Goal: Task Accomplishment & Management: Complete application form

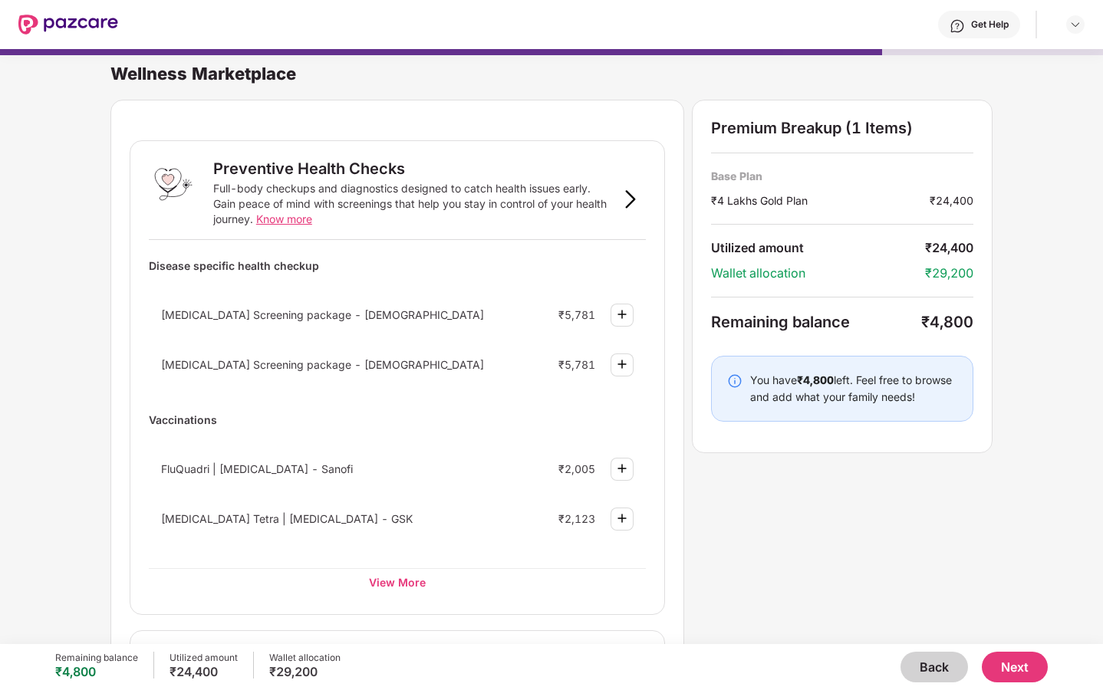
scroll to position [462, 0]
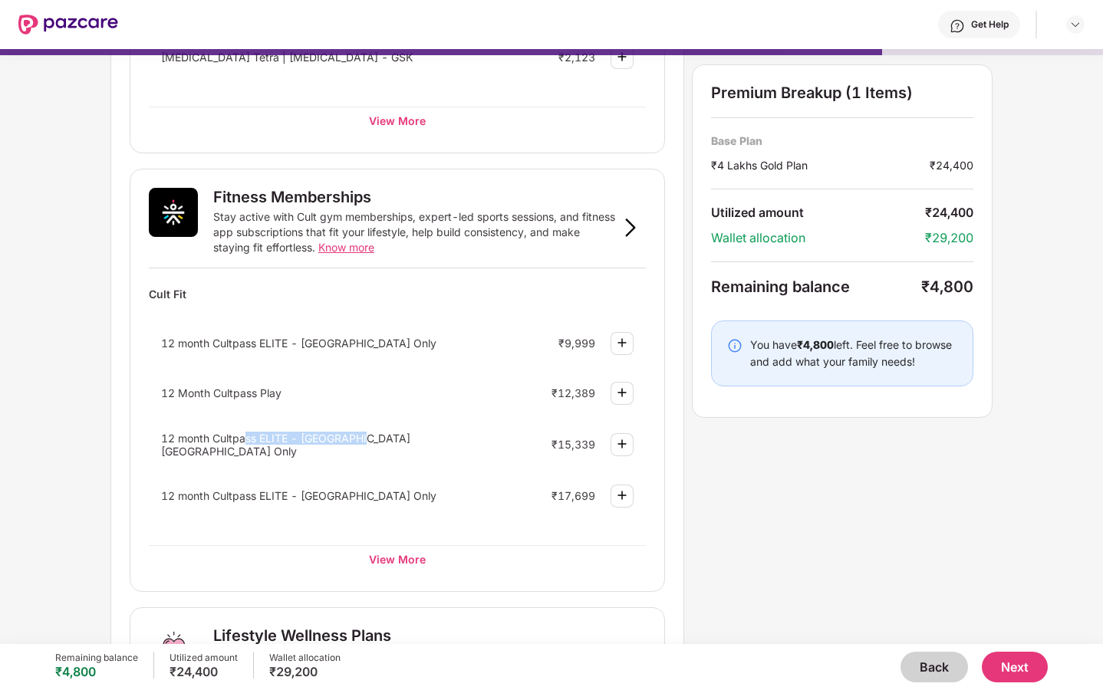
drag, startPoint x: 246, startPoint y: 444, endPoint x: 372, endPoint y: 446, distance: 125.8
click at [372, 446] on span "12 month Cultpass ELITE - Delhi NCR Only" at bounding box center [285, 445] width 249 height 26
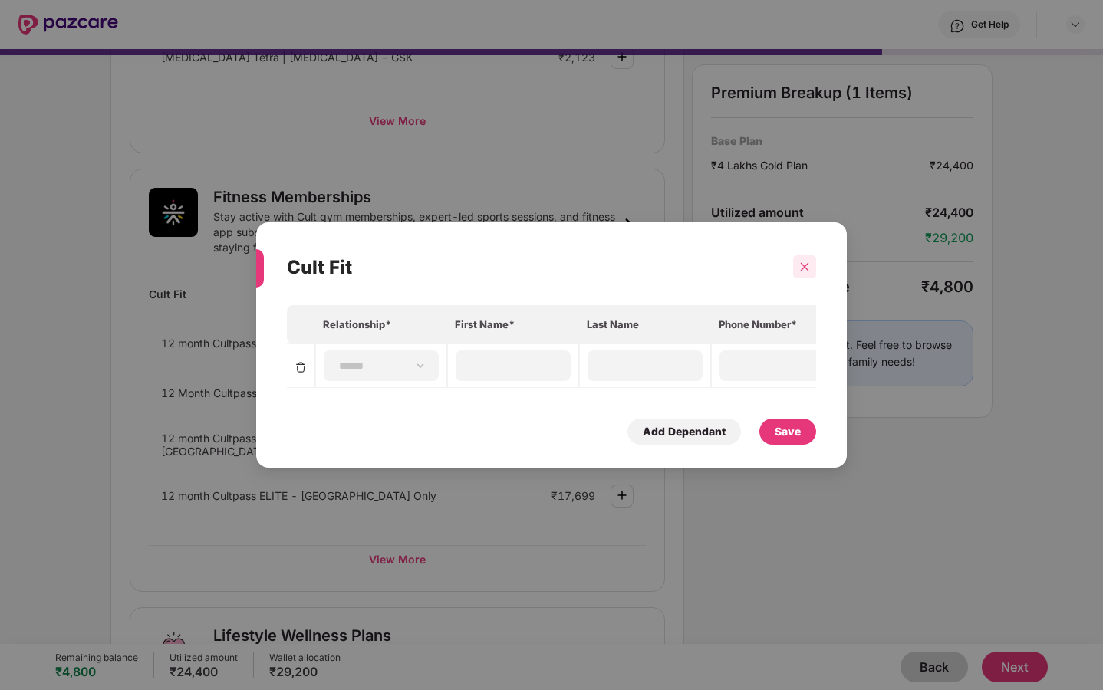
click at [800, 269] on icon "close" at bounding box center [804, 267] width 11 height 11
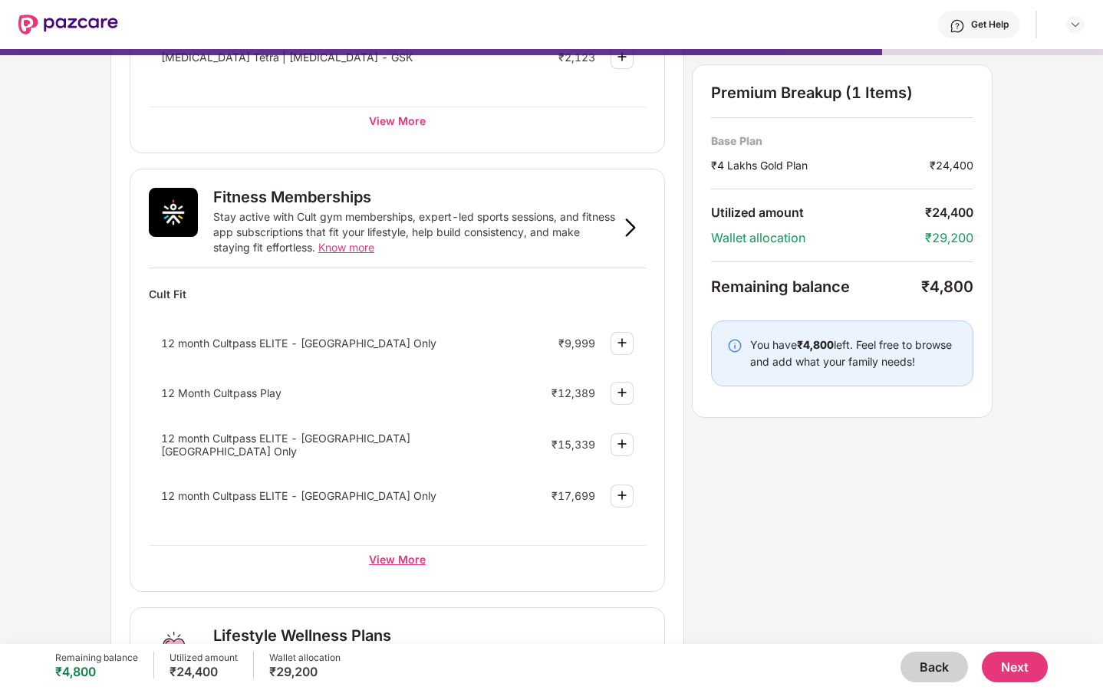
click at [386, 559] on div "View More" at bounding box center [397, 559] width 497 height 28
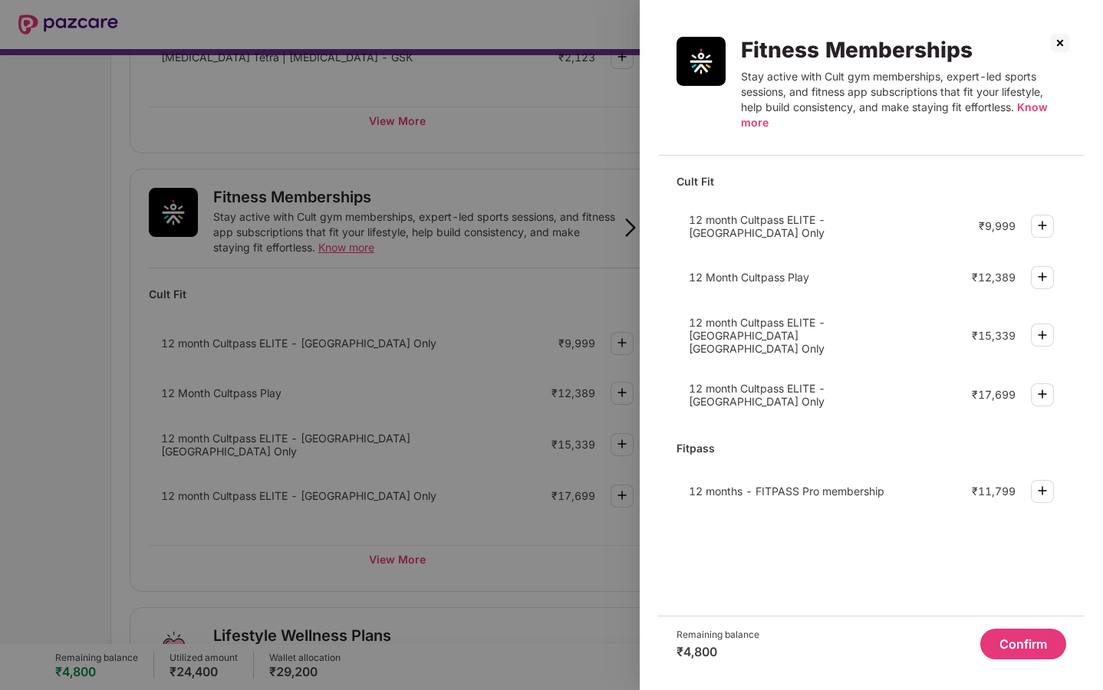
click at [1037, 234] on div at bounding box center [1042, 226] width 23 height 23
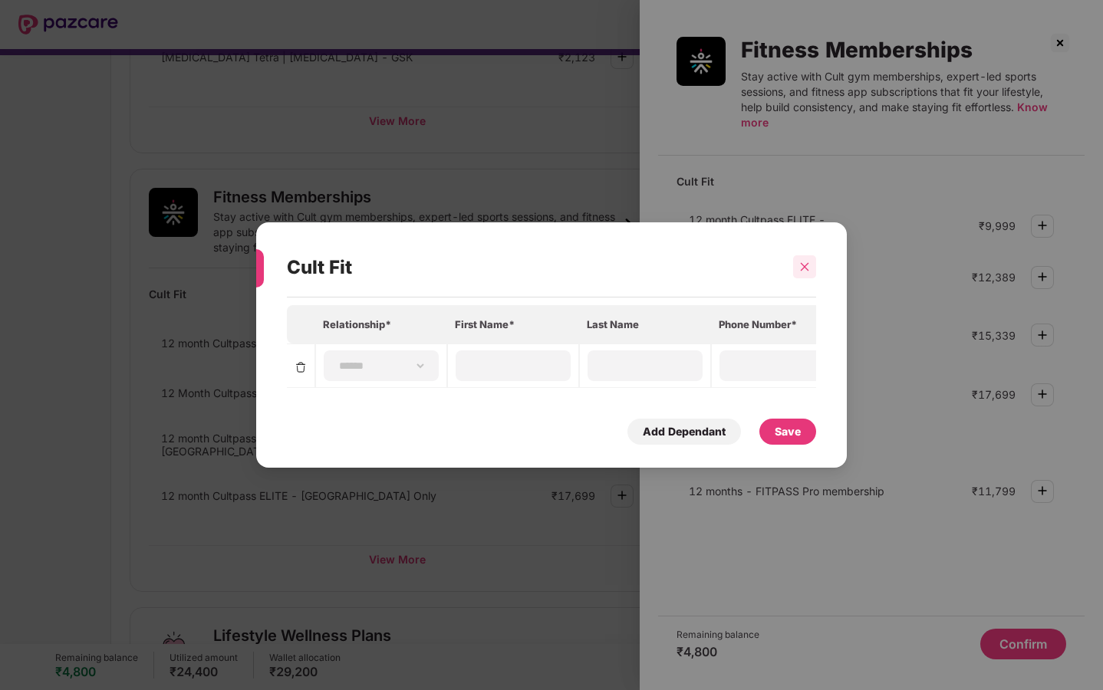
click at [799, 262] on icon "close" at bounding box center [804, 267] width 11 height 11
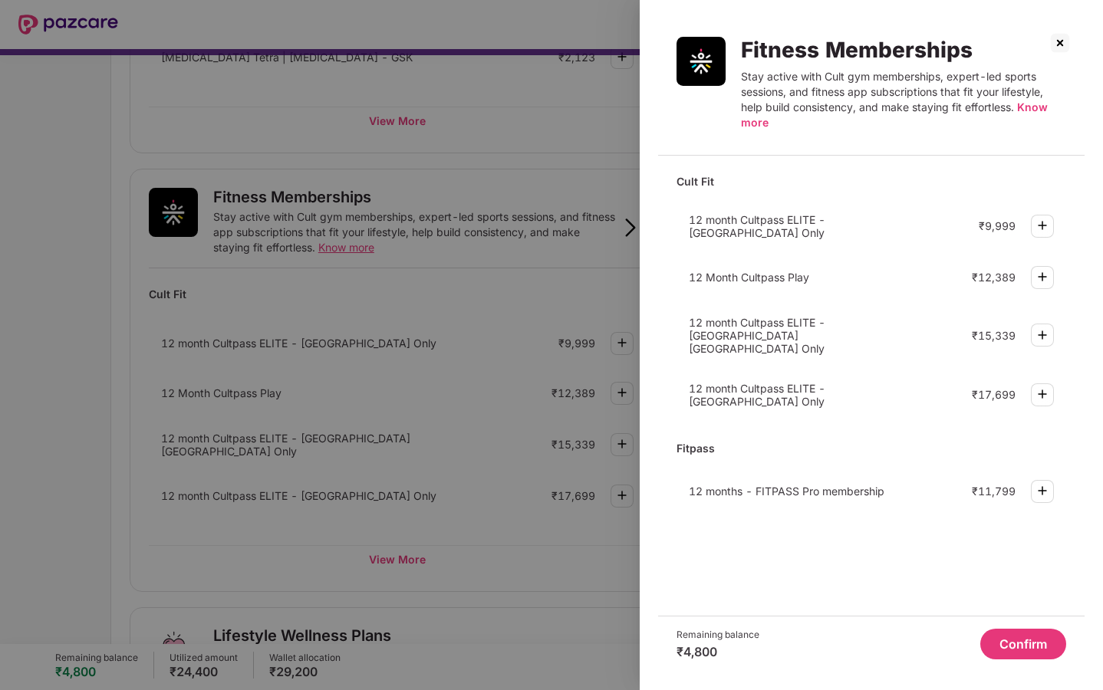
click at [1065, 41] on img at bounding box center [1060, 43] width 25 height 25
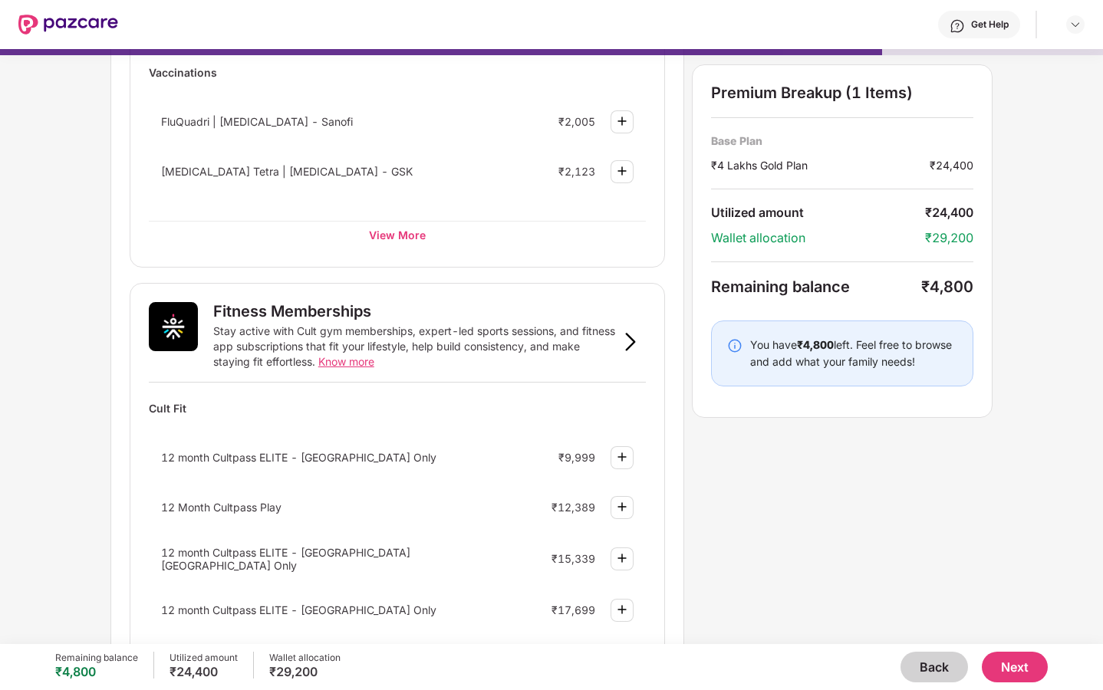
scroll to position [179, 0]
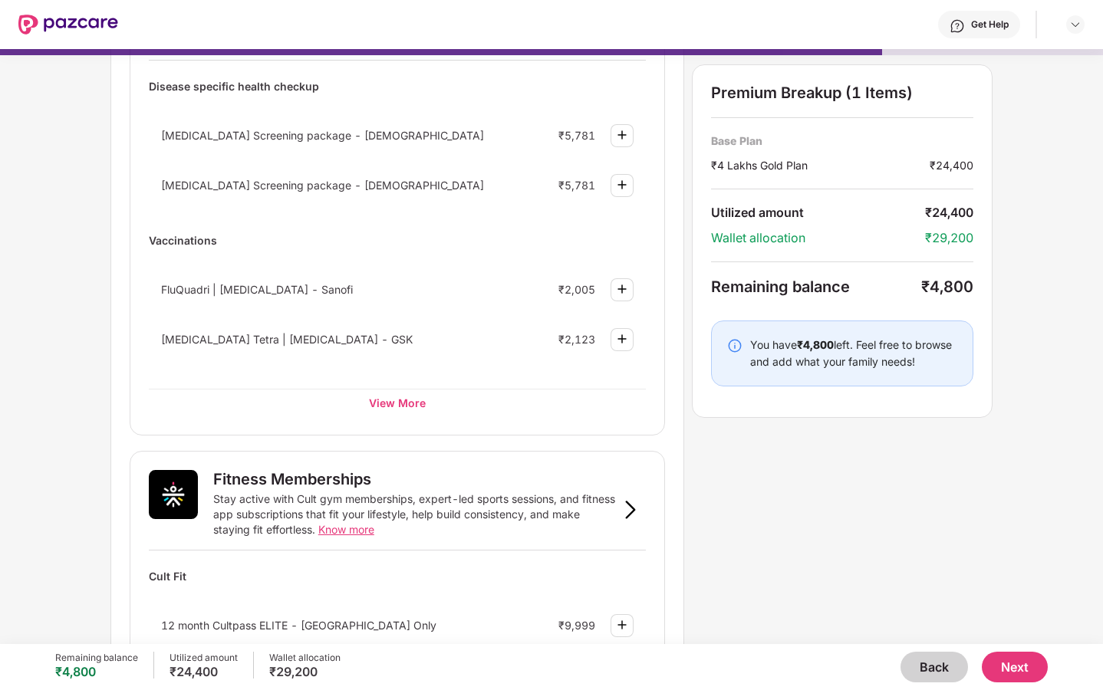
click at [927, 667] on button "Back" at bounding box center [933, 667] width 67 height 31
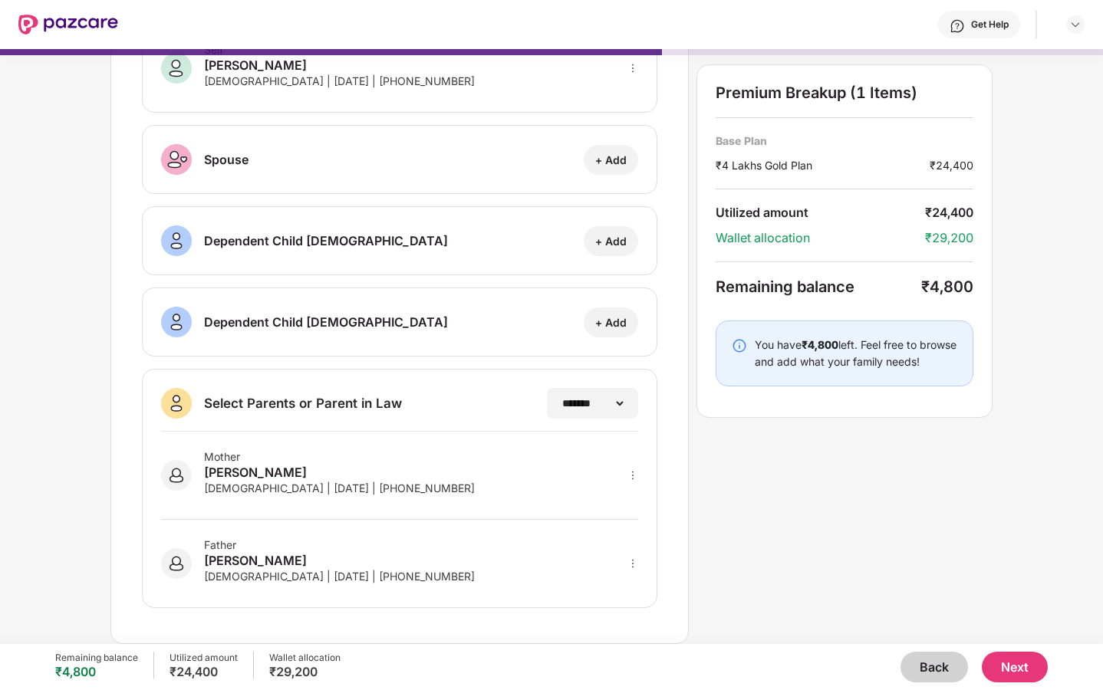
scroll to position [107, 0]
click at [927, 667] on button "Back" at bounding box center [933, 667] width 67 height 31
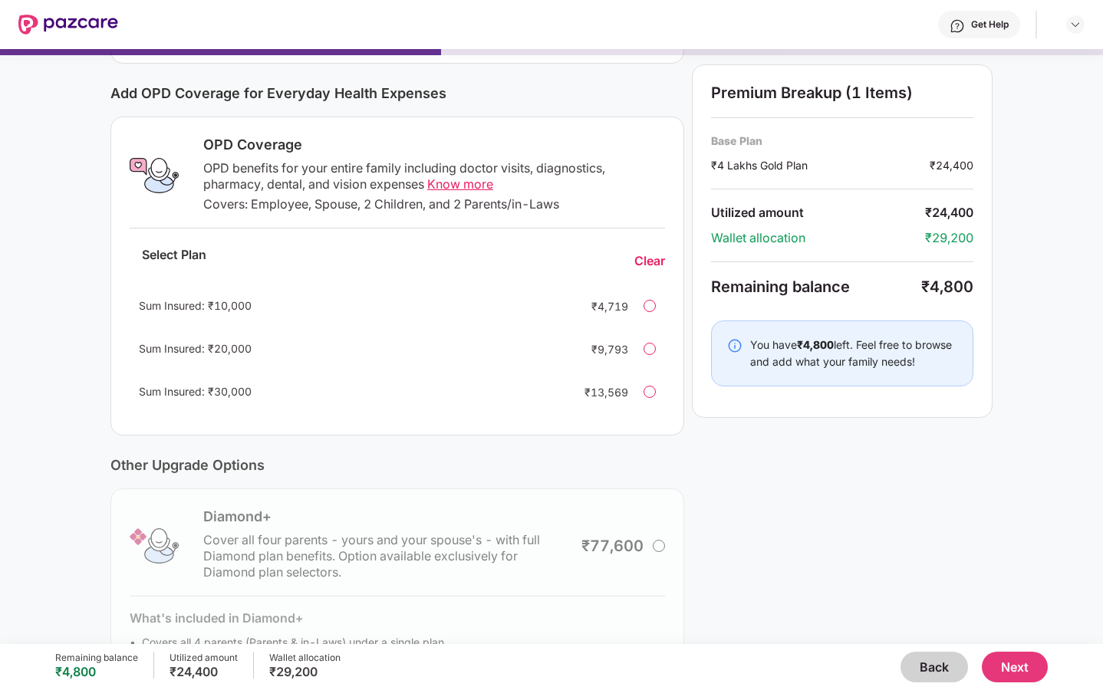
click at [927, 667] on button "Back" at bounding box center [933, 667] width 67 height 31
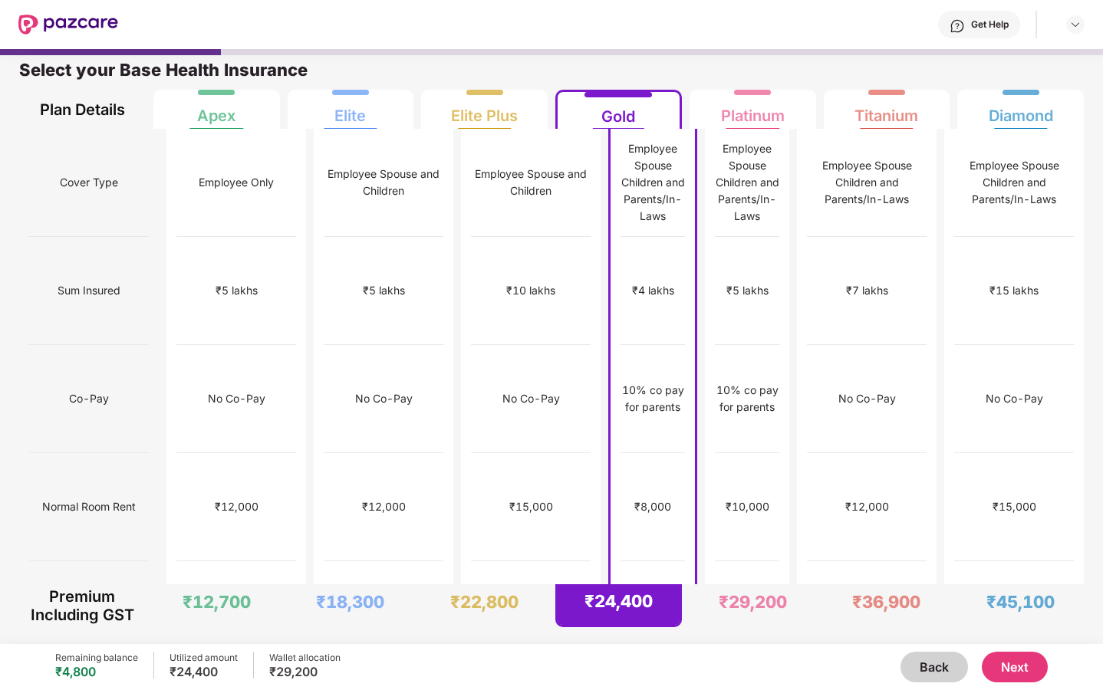
scroll to position [8, 0]
click at [387, 474] on div "₹12,000" at bounding box center [384, 507] width 120 height 108
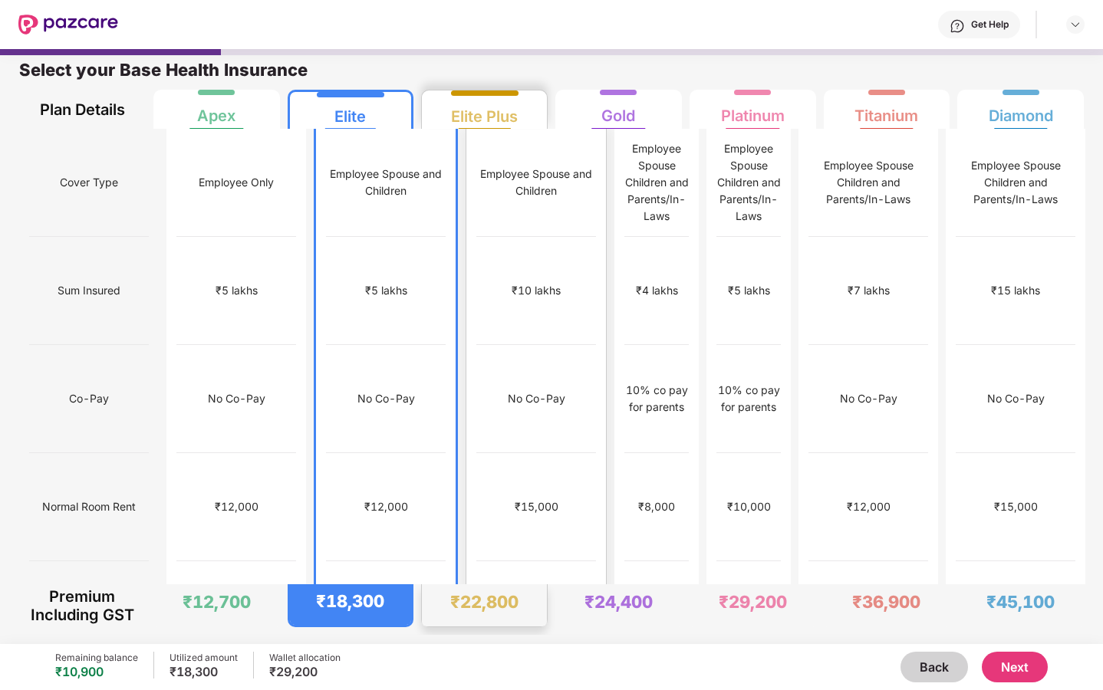
click at [476, 467] on div "₹15,000" at bounding box center [536, 507] width 120 height 108
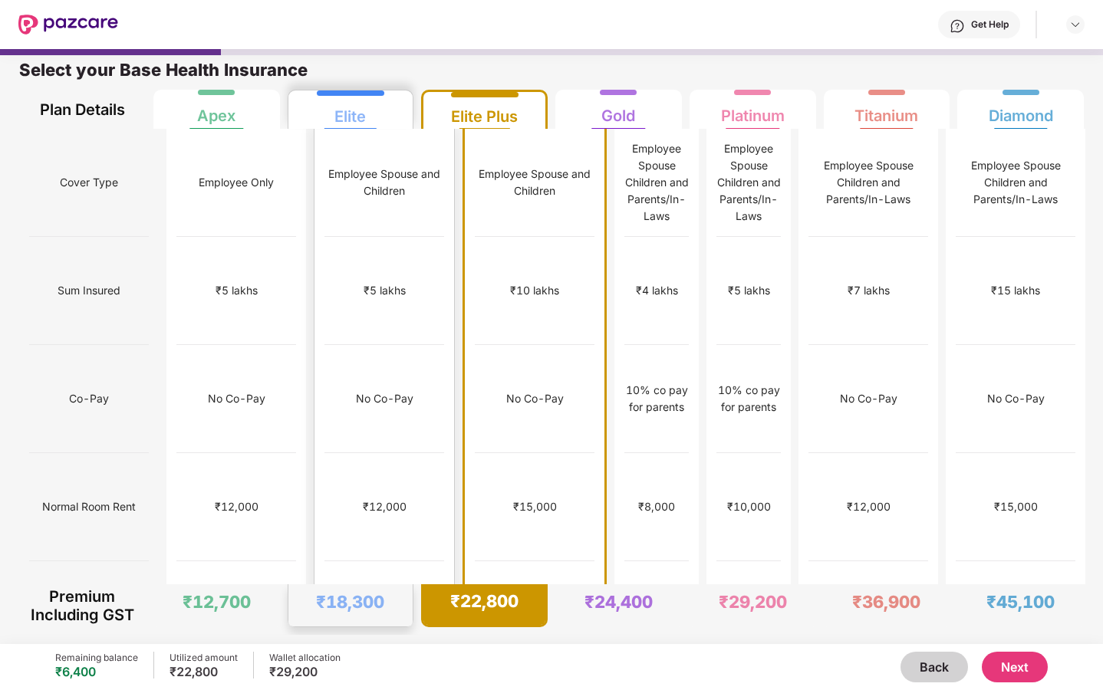
click at [377, 561] on div "No limit" at bounding box center [384, 615] width 120 height 108
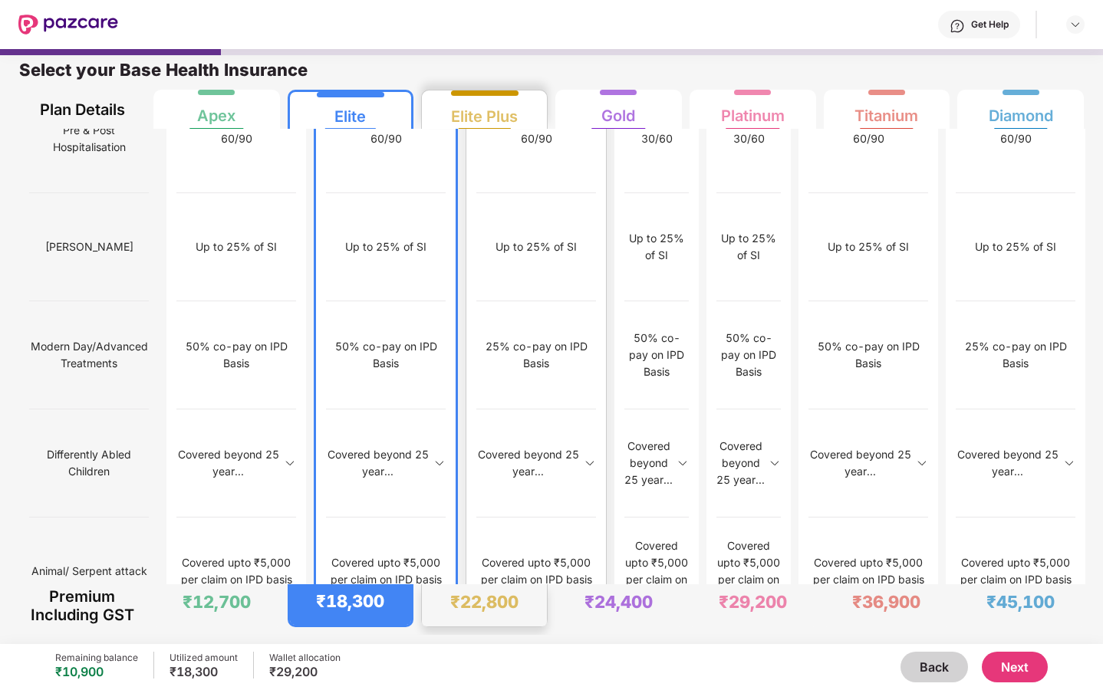
scroll to position [1826, 0]
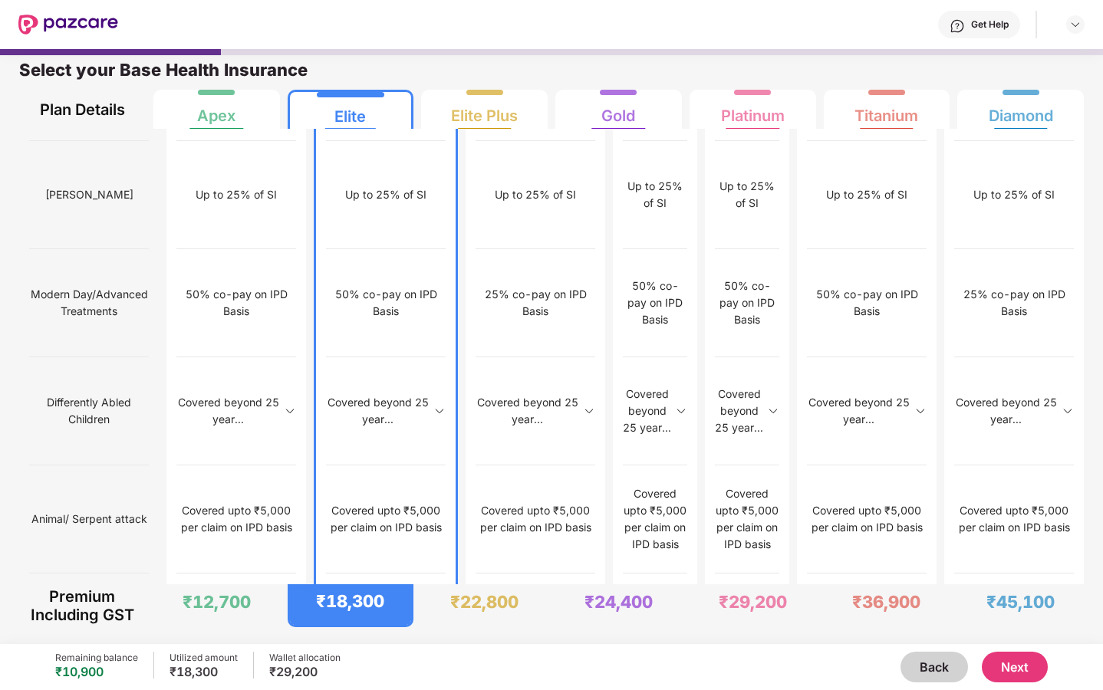
click at [1019, 662] on button "Next" at bounding box center [1015, 667] width 66 height 31
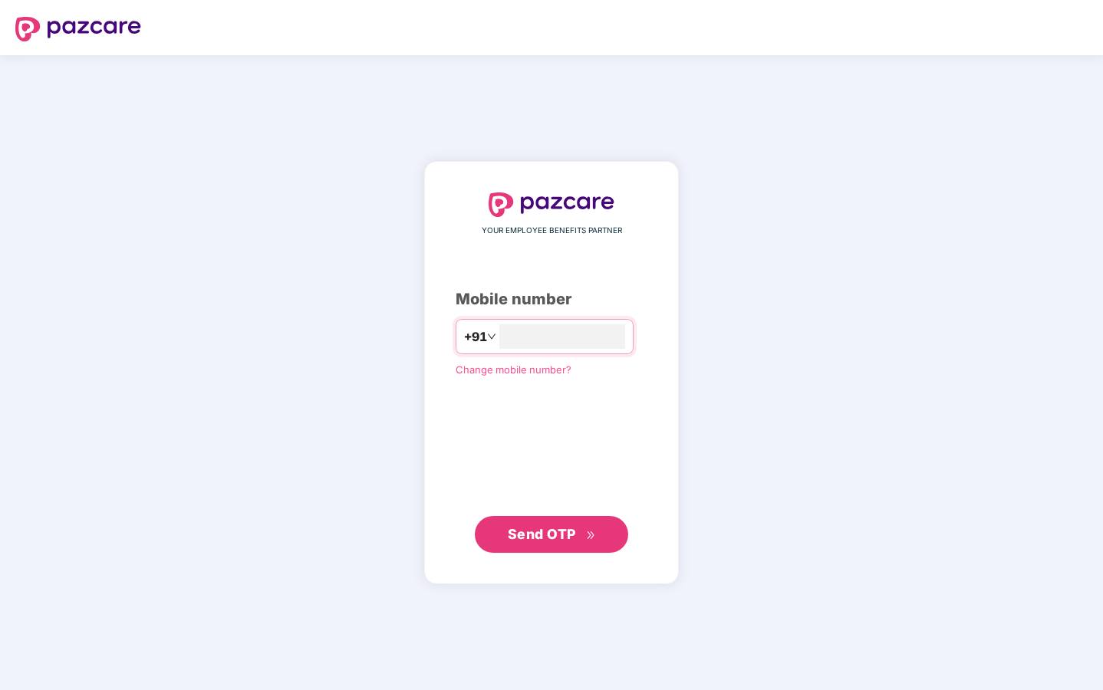
type input "**********"
click at [555, 522] on button "Send OTP" at bounding box center [551, 533] width 153 height 37
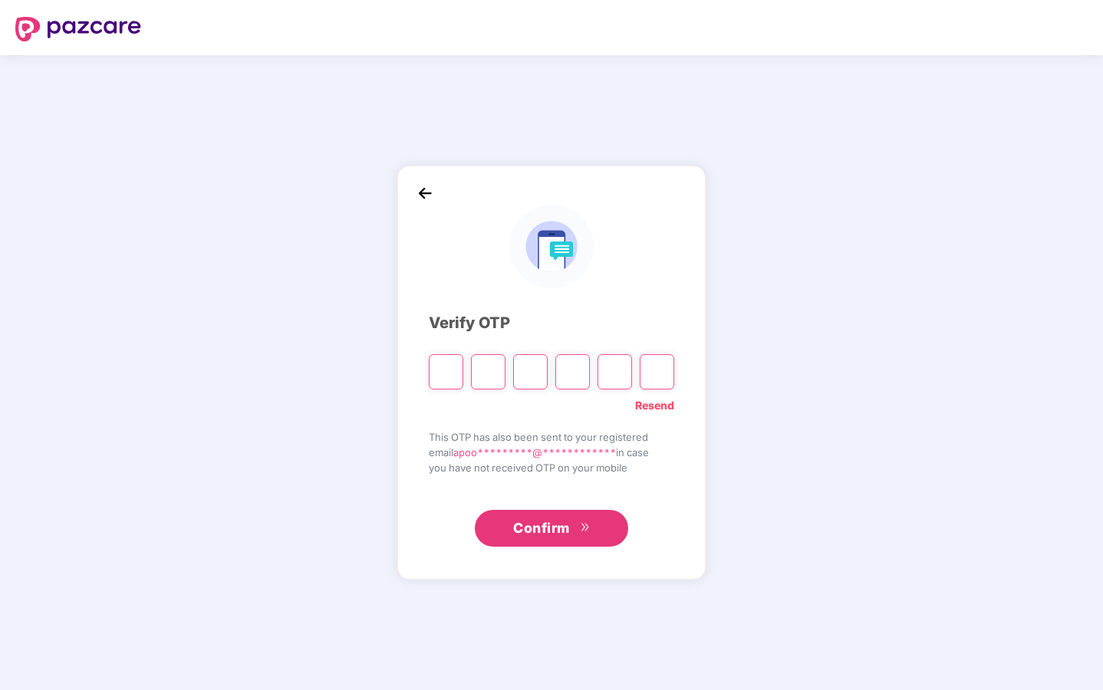
type input "*"
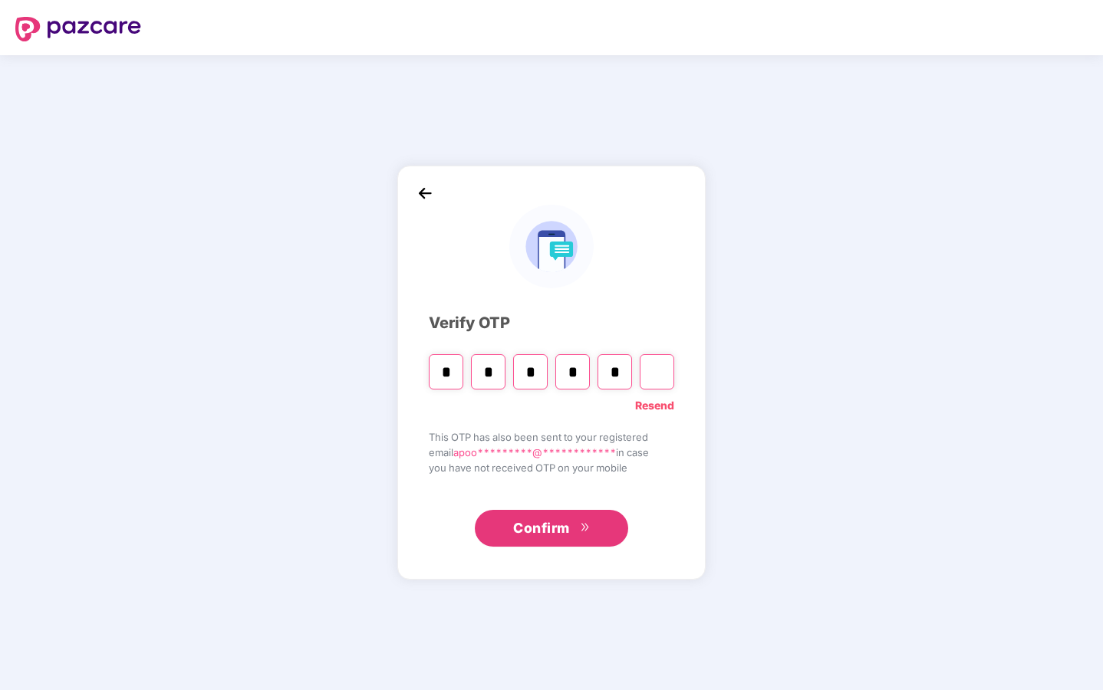
type input "*"
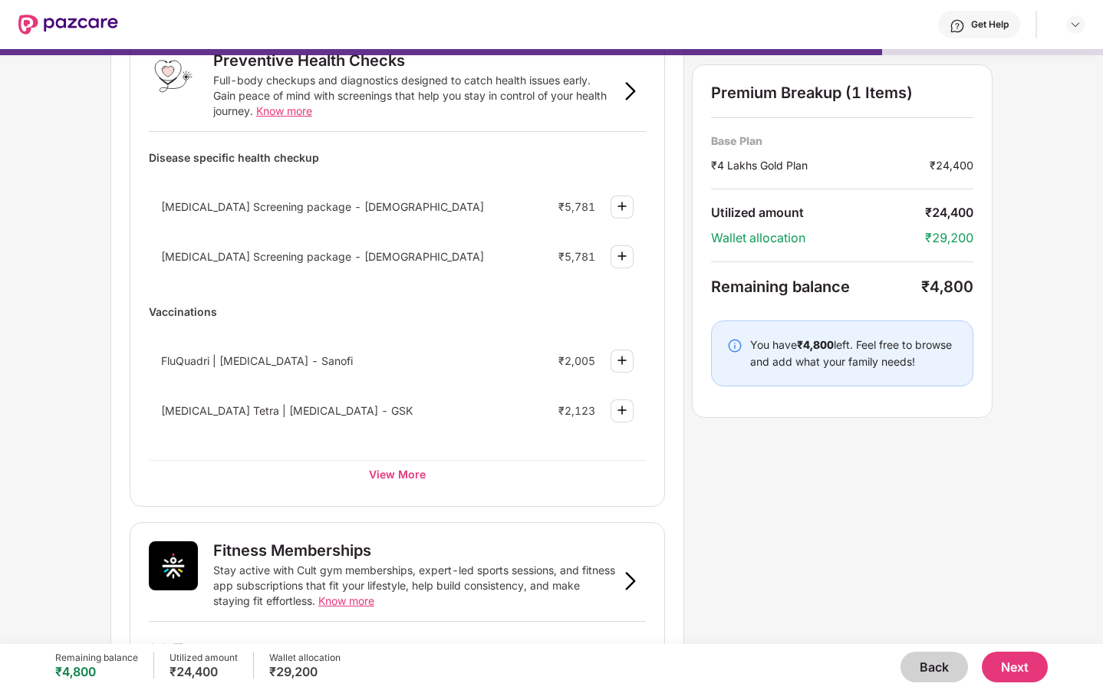
scroll to position [122, 0]
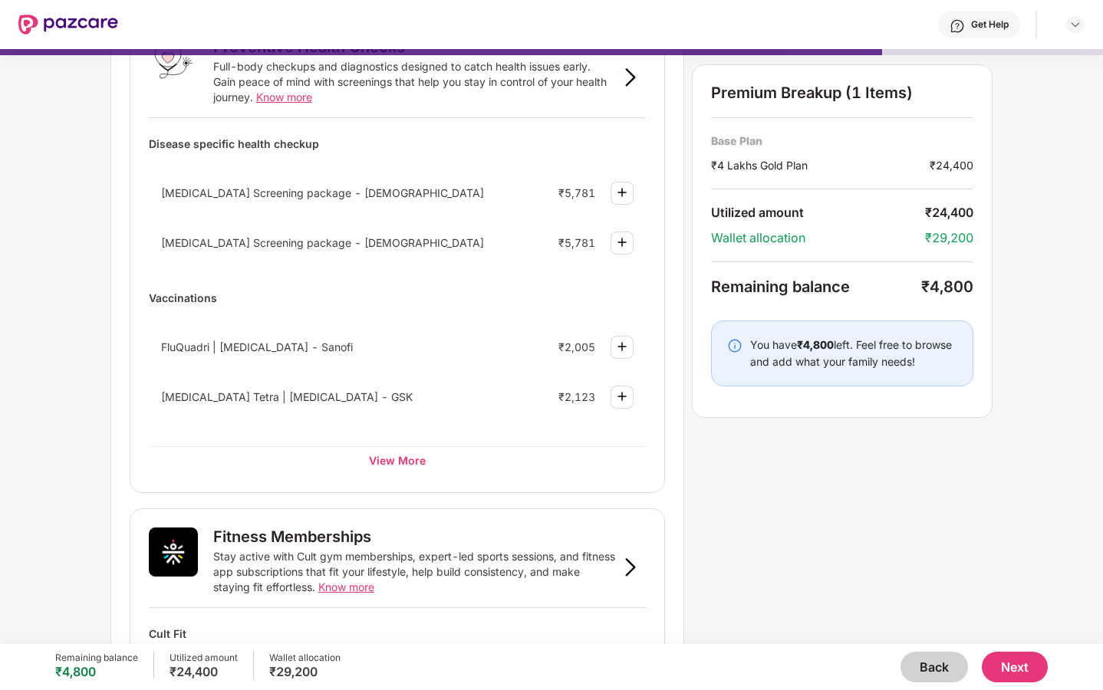
click at [1019, 671] on button "Next" at bounding box center [1015, 667] width 66 height 31
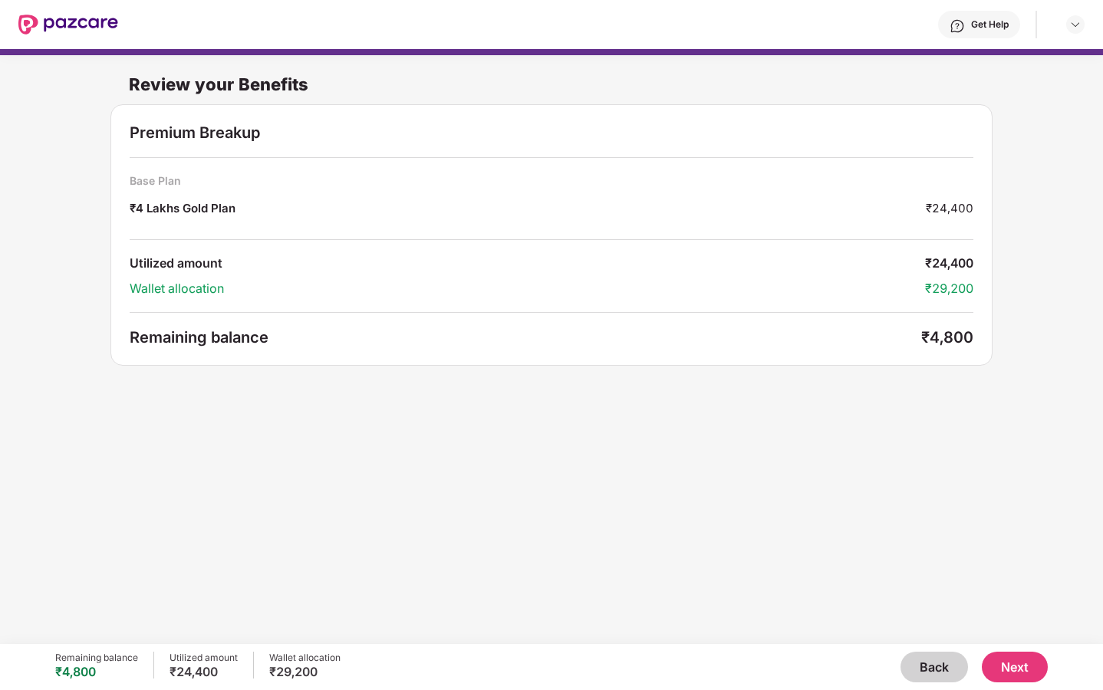
click at [923, 676] on button "Back" at bounding box center [933, 667] width 67 height 31
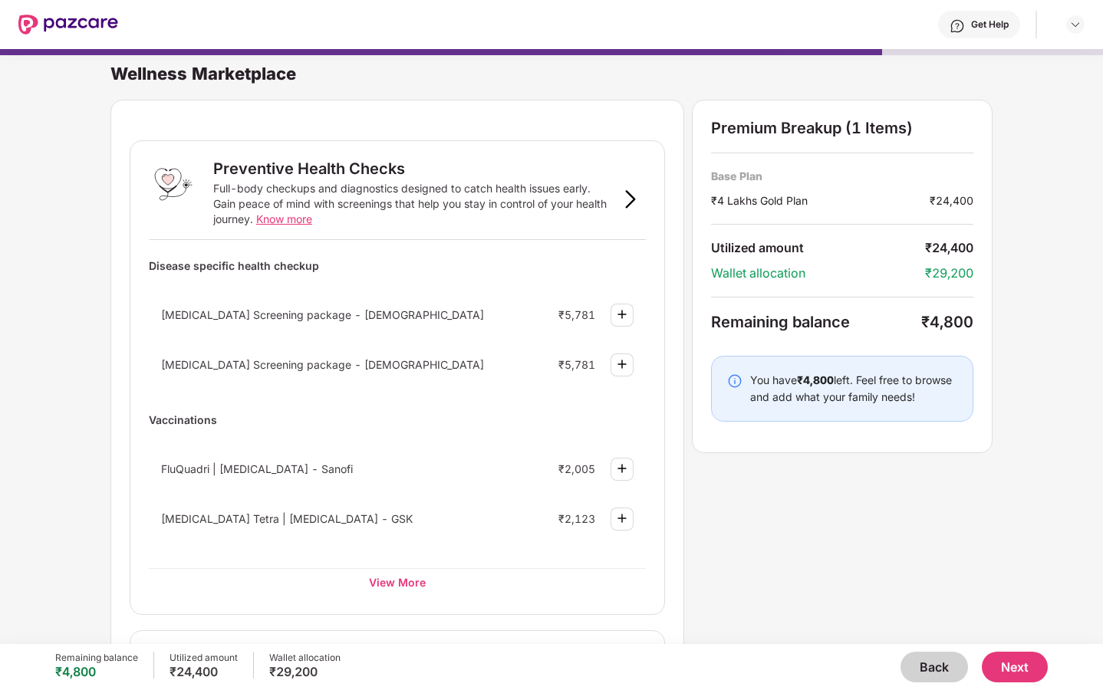
click at [923, 676] on button "Back" at bounding box center [933, 667] width 67 height 31
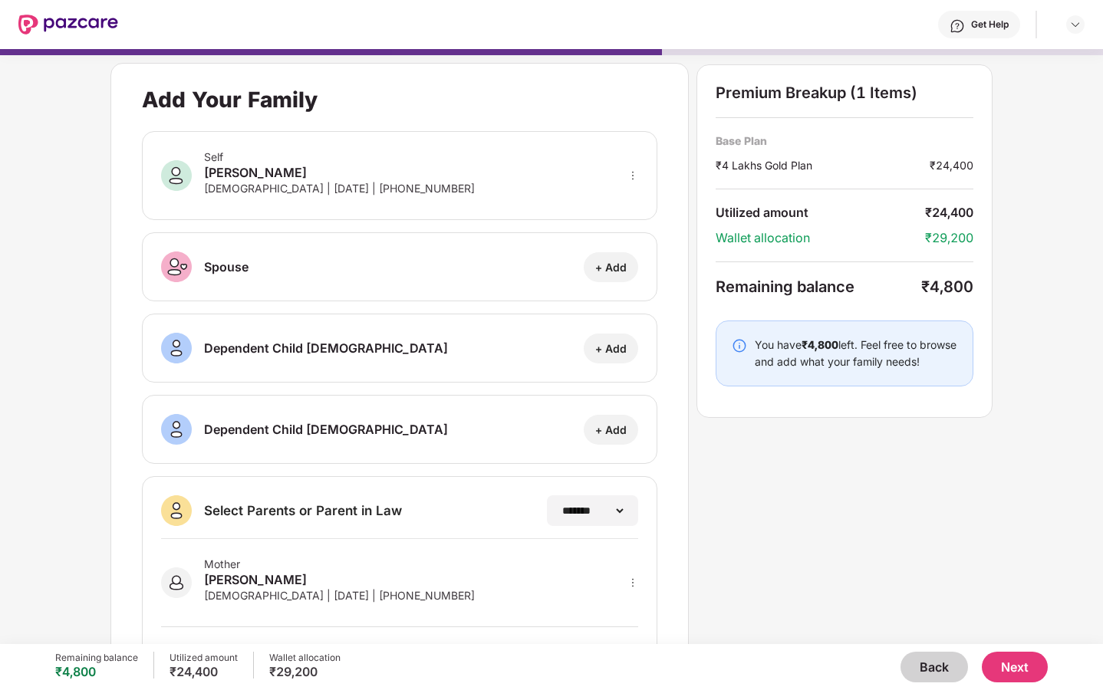
click at [933, 654] on button "Back" at bounding box center [933, 667] width 67 height 31
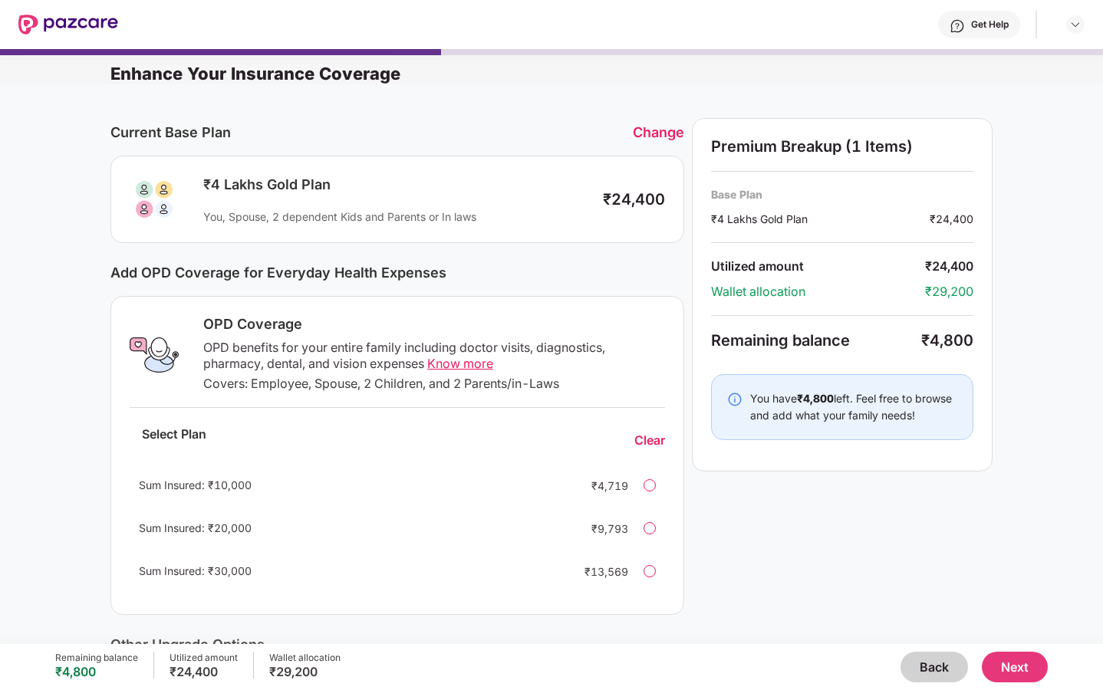
click at [924, 670] on button "Back" at bounding box center [933, 667] width 67 height 31
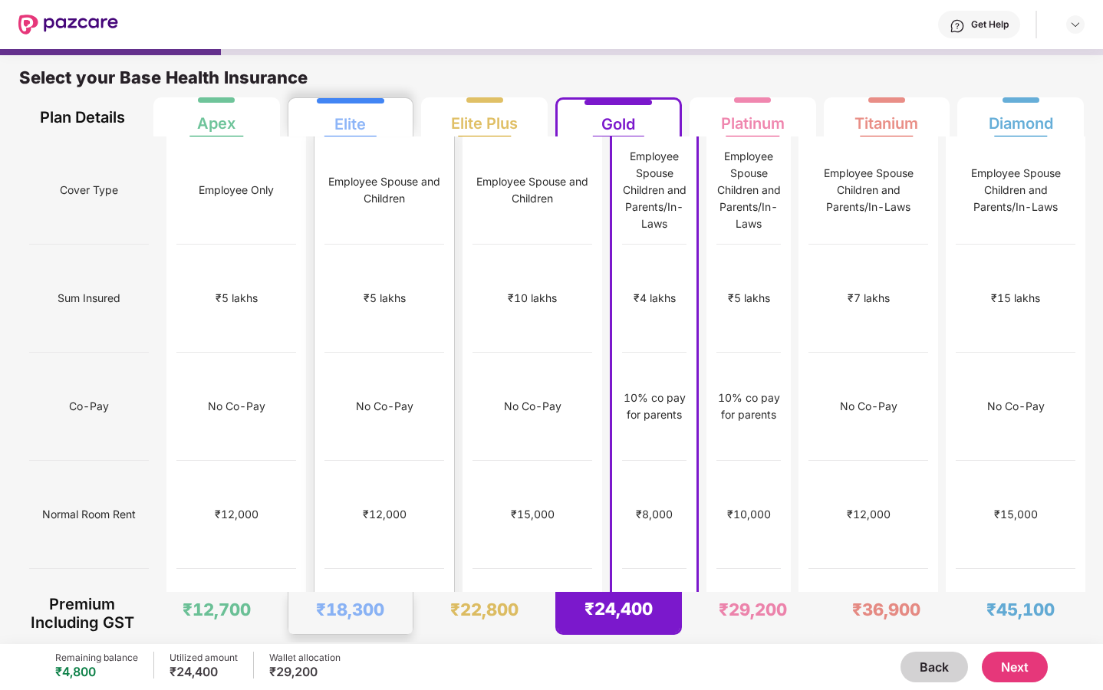
click at [324, 285] on div "₹5 lakhs" at bounding box center [384, 299] width 120 height 108
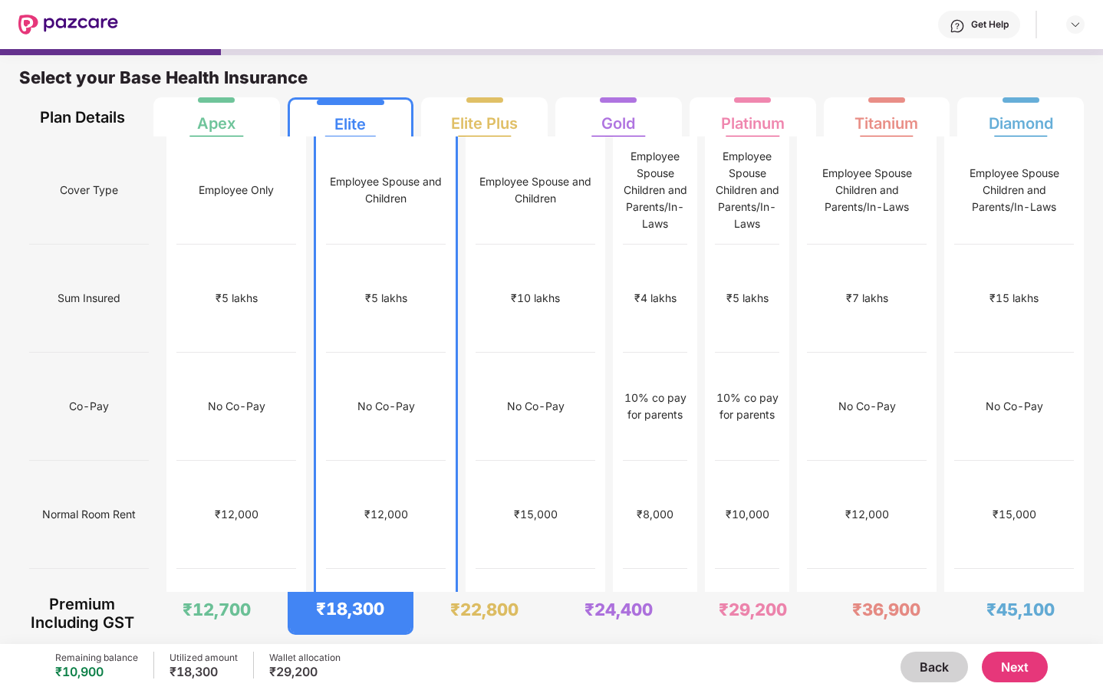
click at [1013, 668] on button "Next" at bounding box center [1015, 667] width 66 height 31
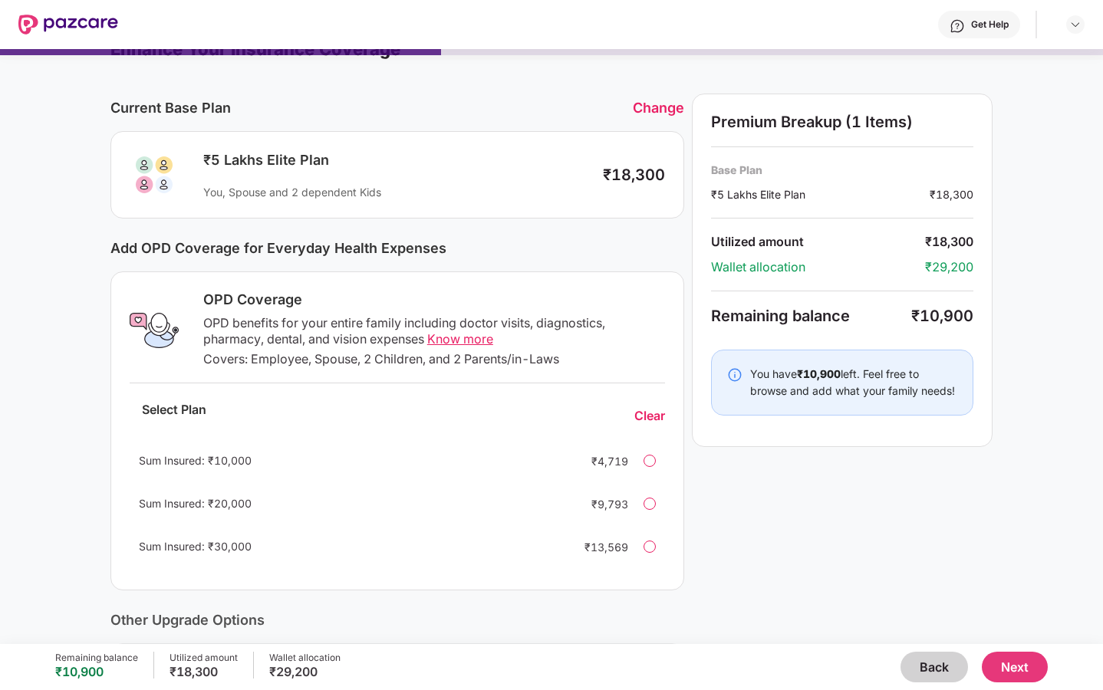
scroll to position [0, 0]
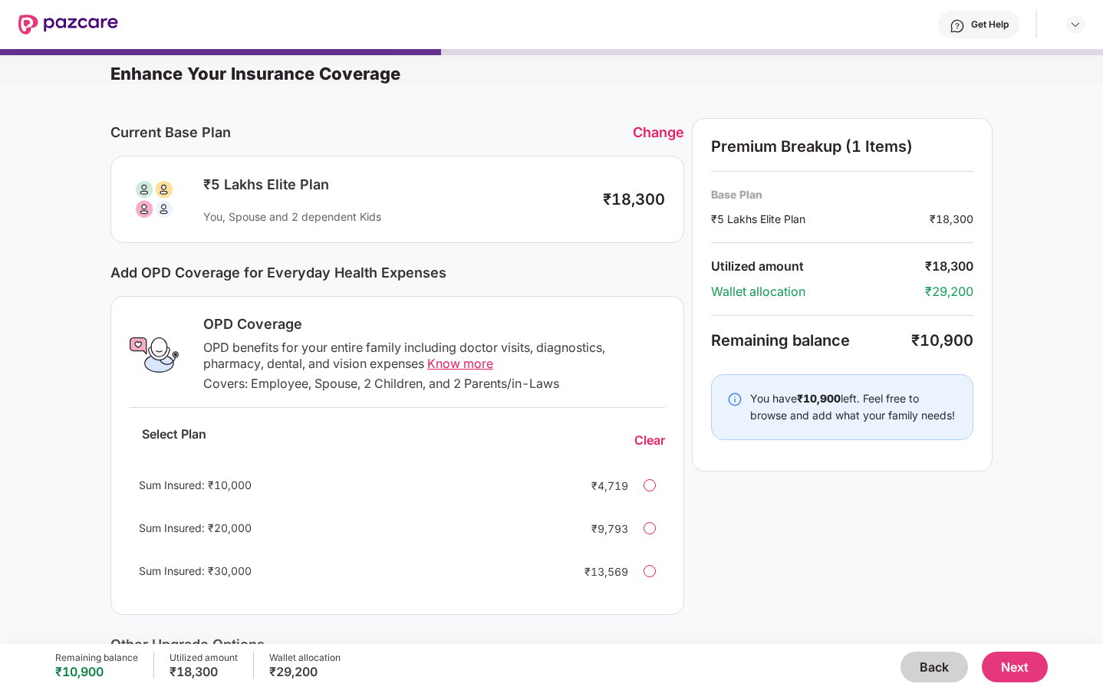
click at [1004, 672] on button "Next" at bounding box center [1015, 667] width 66 height 31
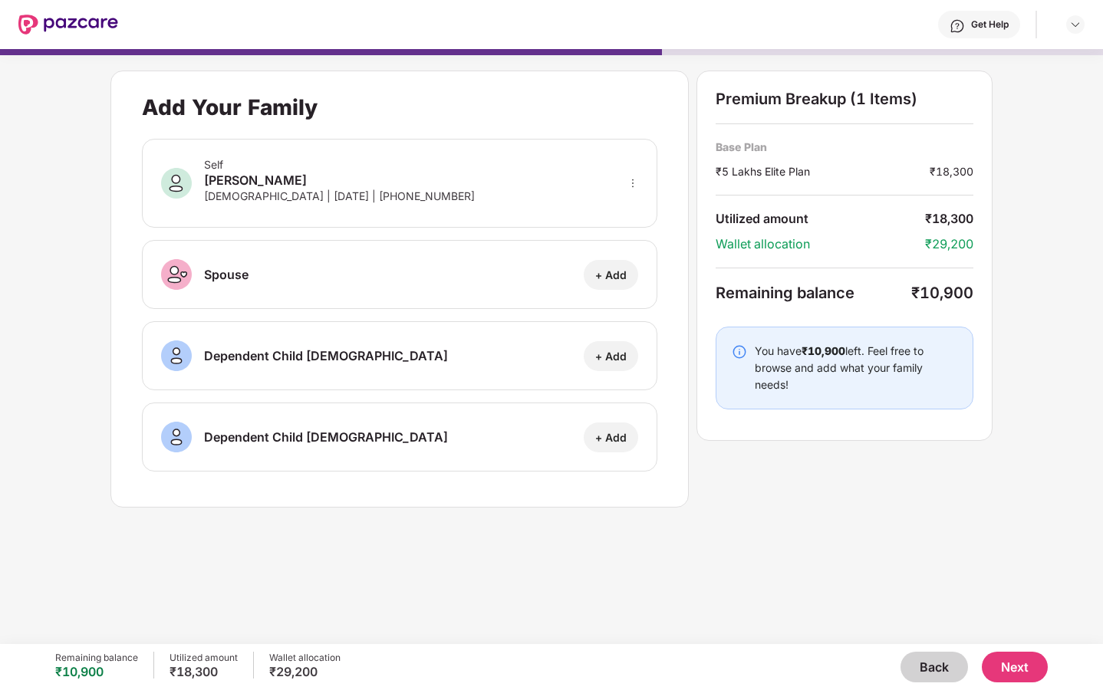
click at [946, 670] on button "Back" at bounding box center [933, 667] width 67 height 31
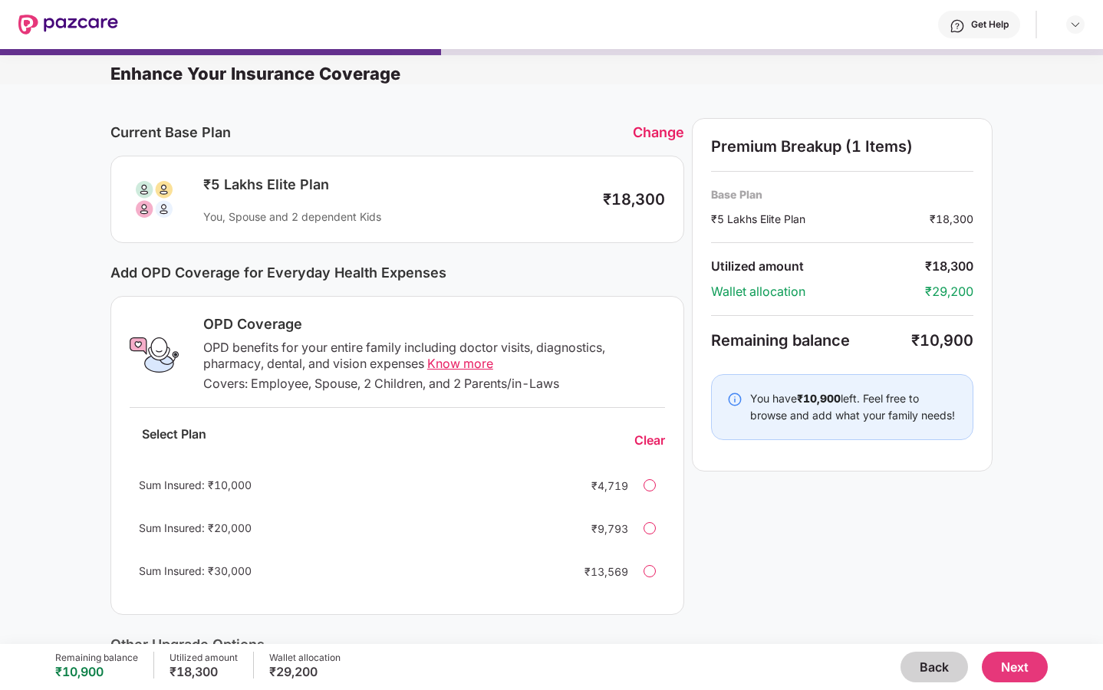
click at [1002, 673] on button "Next" at bounding box center [1015, 667] width 66 height 31
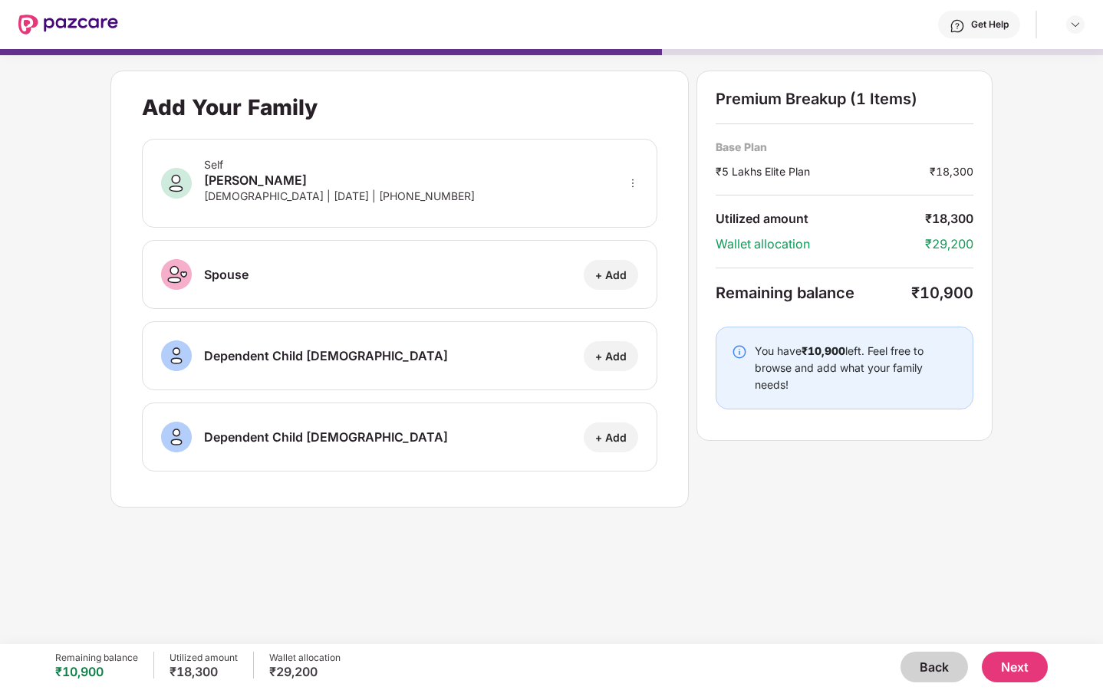
click at [1020, 664] on button "Next" at bounding box center [1015, 667] width 66 height 31
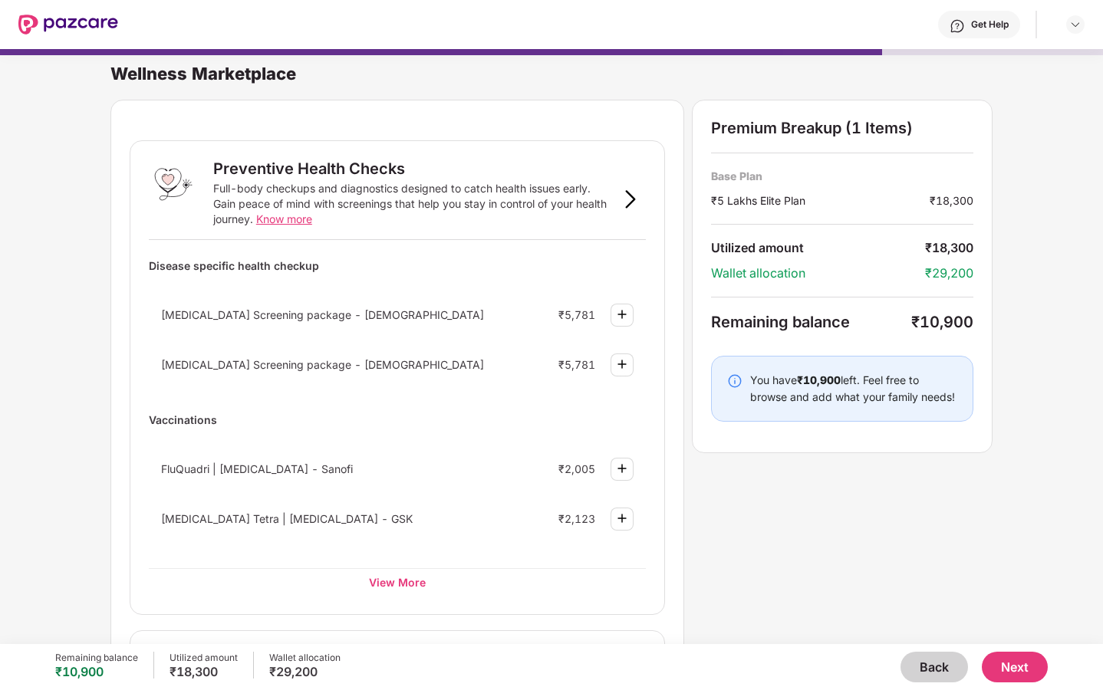
click at [1016, 663] on button "Next" at bounding box center [1015, 667] width 66 height 31
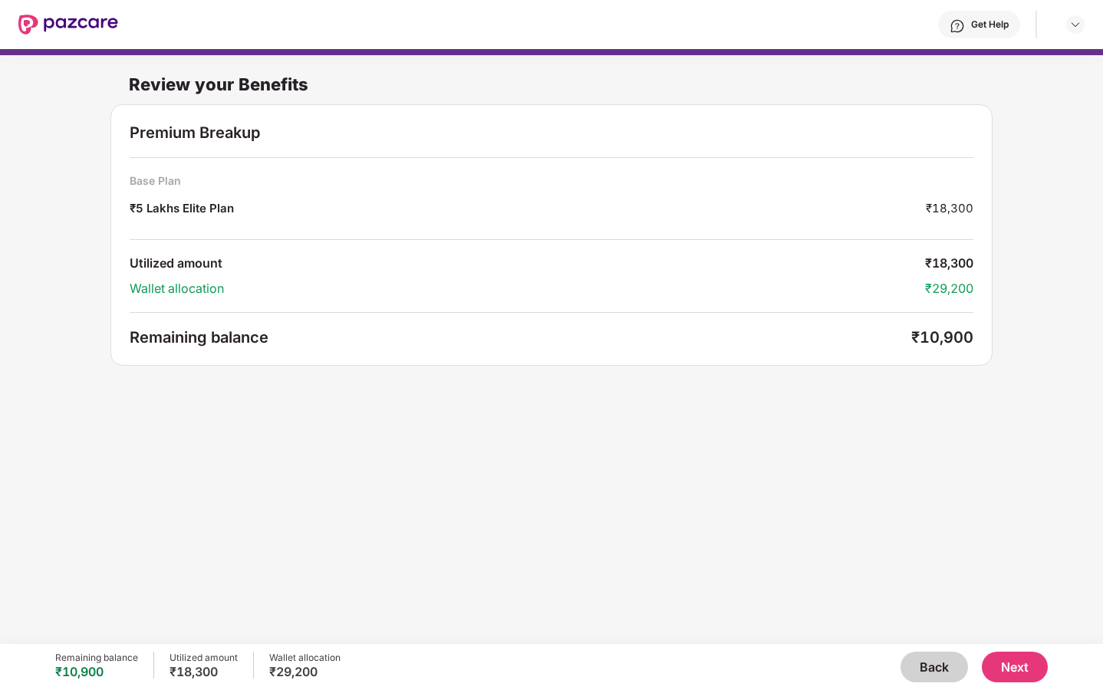
click at [1016, 667] on button "Next" at bounding box center [1015, 667] width 66 height 31
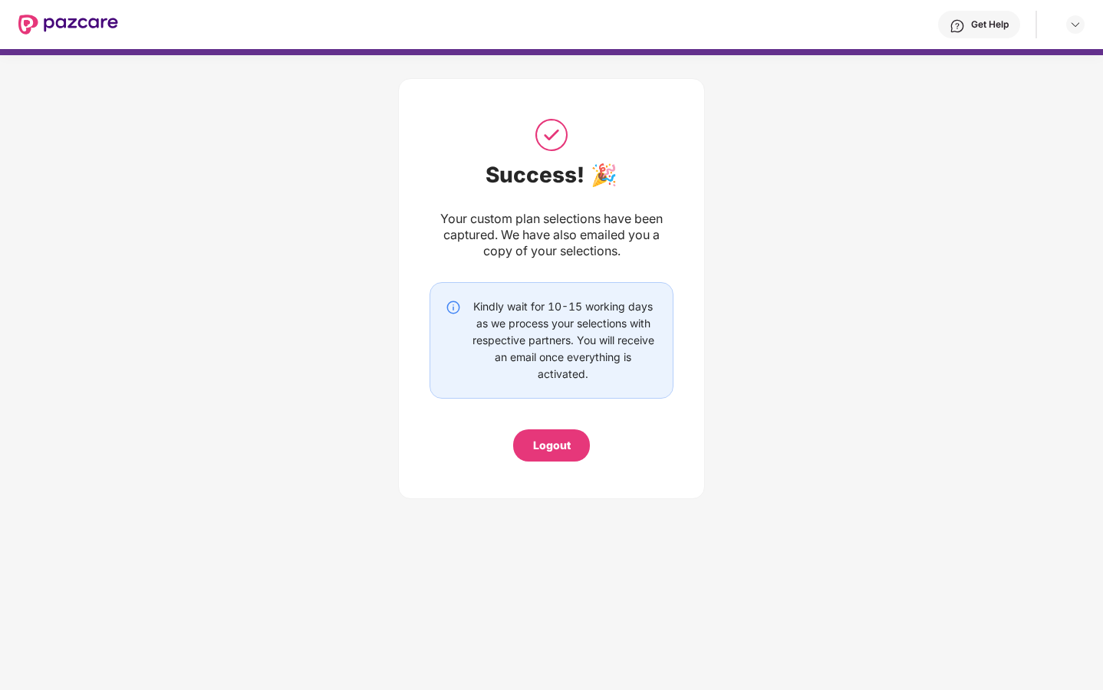
click at [999, 24] on div "Get Help" at bounding box center [990, 24] width 38 height 12
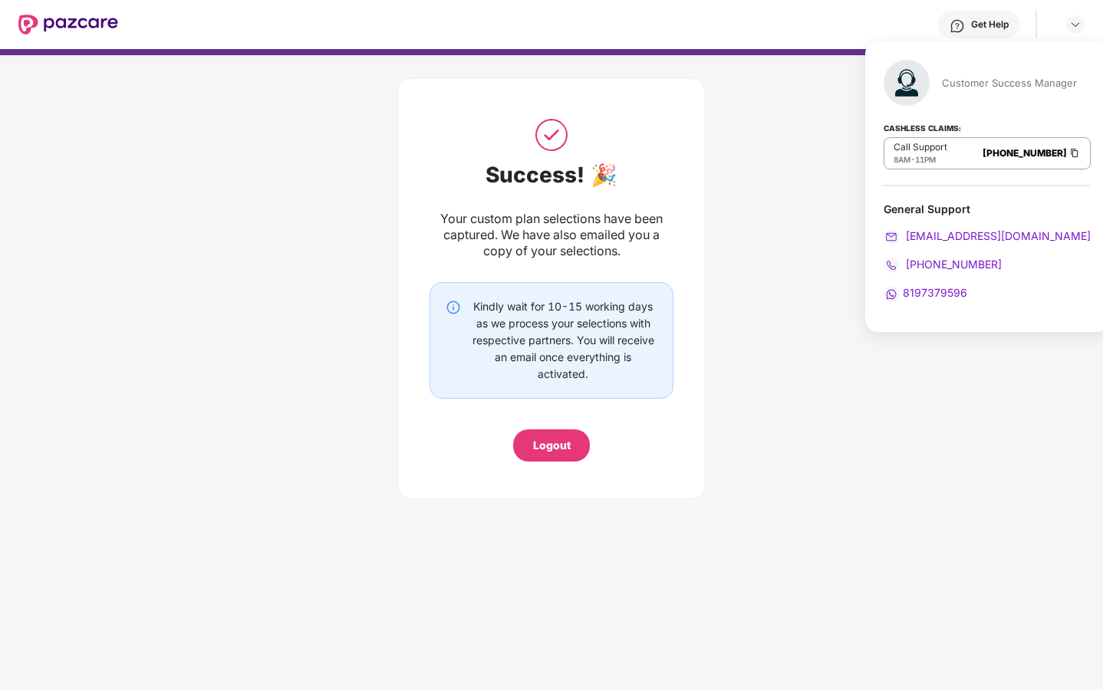
click at [760, 225] on div "Success! 🎉 Your custom plan selections have been captured. We have also emailed…" at bounding box center [551, 284] width 1103 height 459
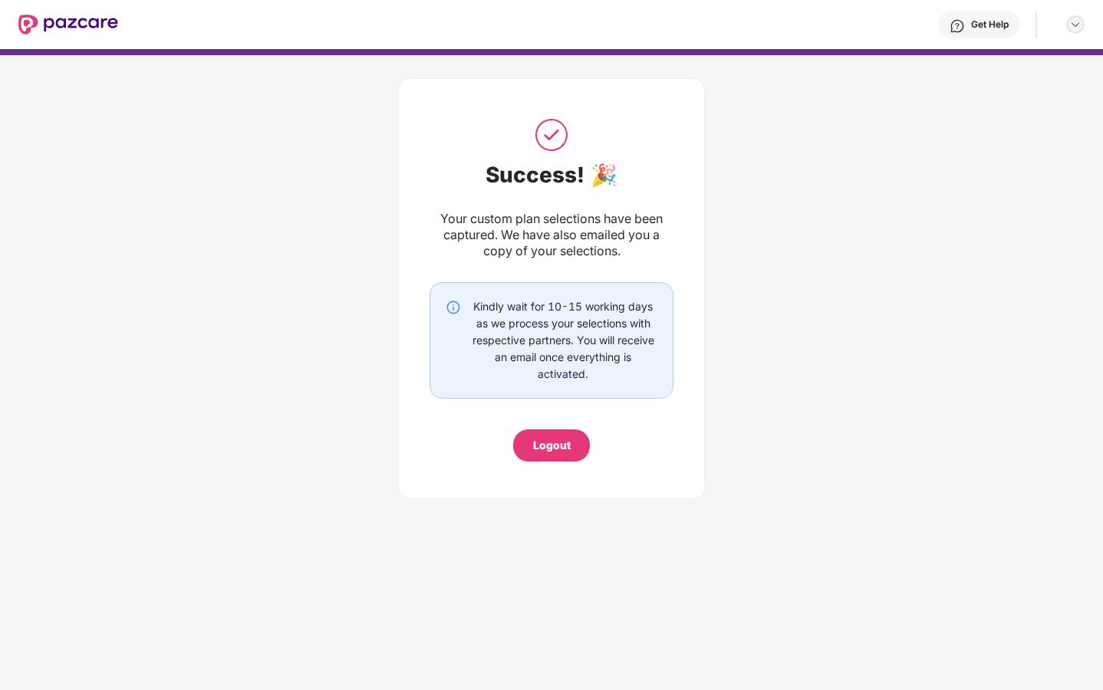
click at [1079, 25] on img at bounding box center [1075, 24] width 12 height 12
click at [976, 21] on div "Get Help" at bounding box center [990, 24] width 38 height 12
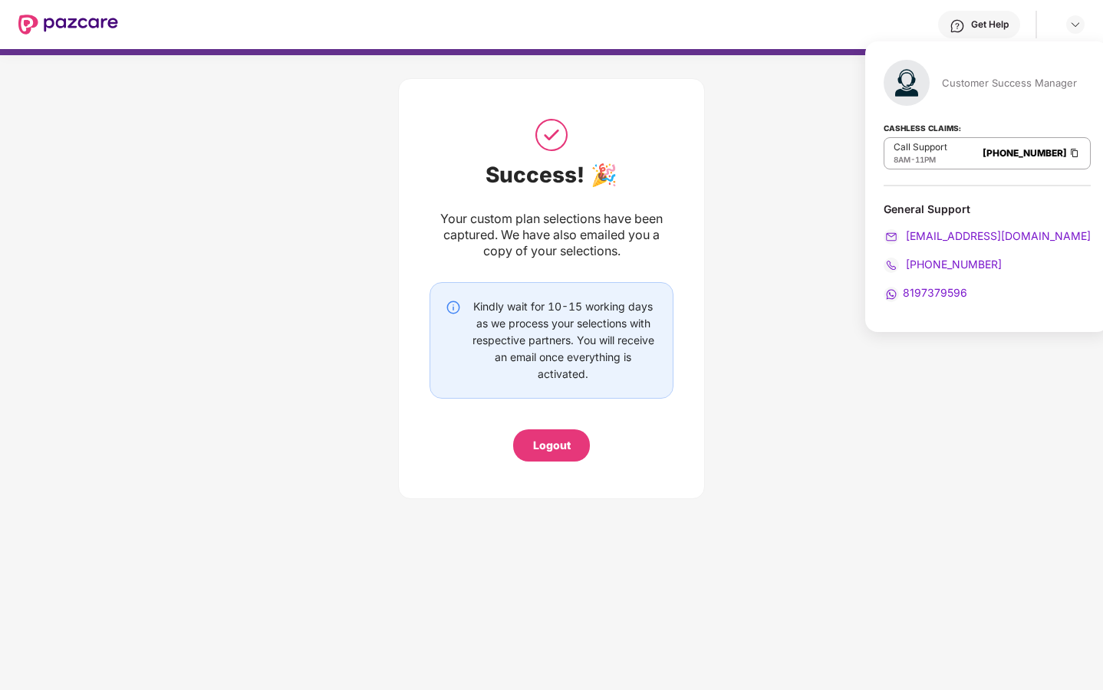
click at [791, 225] on div "Success! 🎉 Your custom plan selections have been captured. We have also emailed…" at bounding box center [551, 284] width 1103 height 459
